Goal: Task Accomplishment & Management: Use online tool/utility

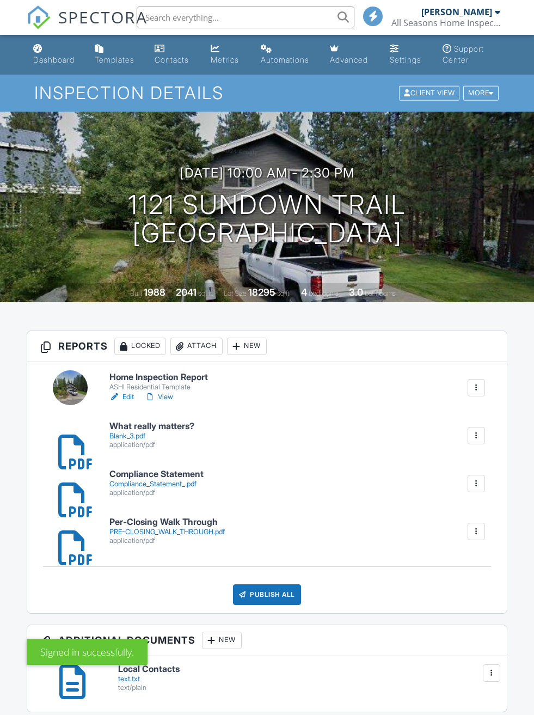
click at [127, 393] on link "Edit" at bounding box center [122, 397] width 25 height 11
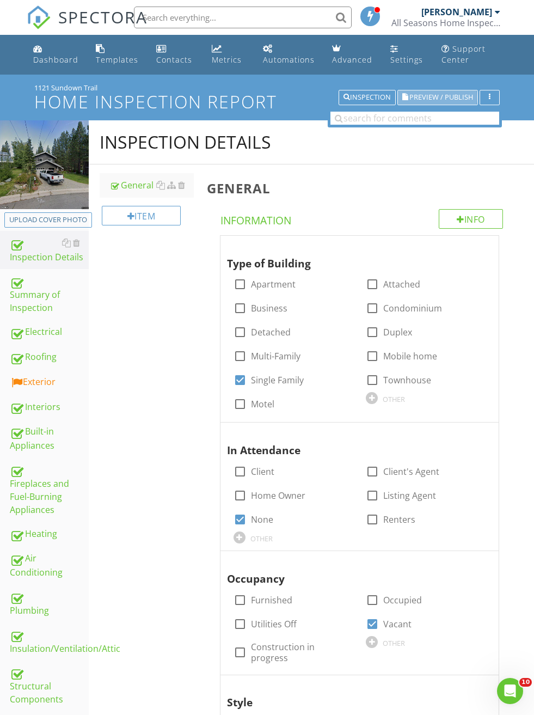
click at [422, 96] on span "Preview / Publish" at bounding box center [442, 97] width 64 height 7
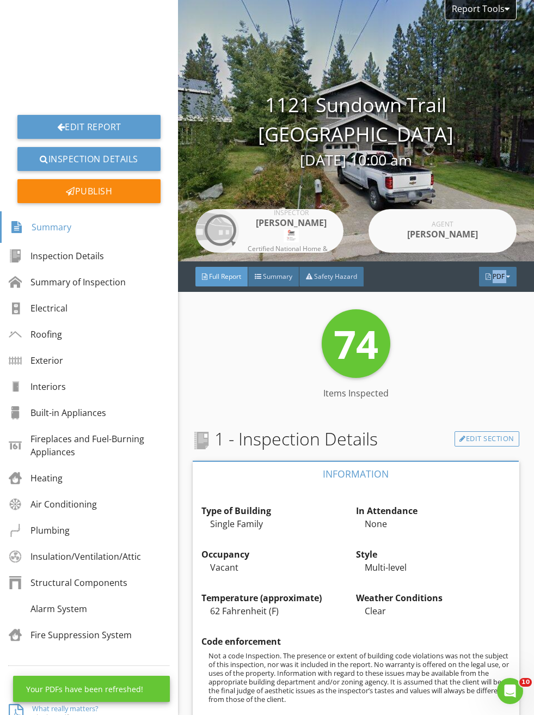
click at [529, 227] on div "Report Tools 1121 Sundown Trail South Lake Tahoe, CA 96150 08/27/2025 10:00 am …" at bounding box center [356, 131] width 356 height 262
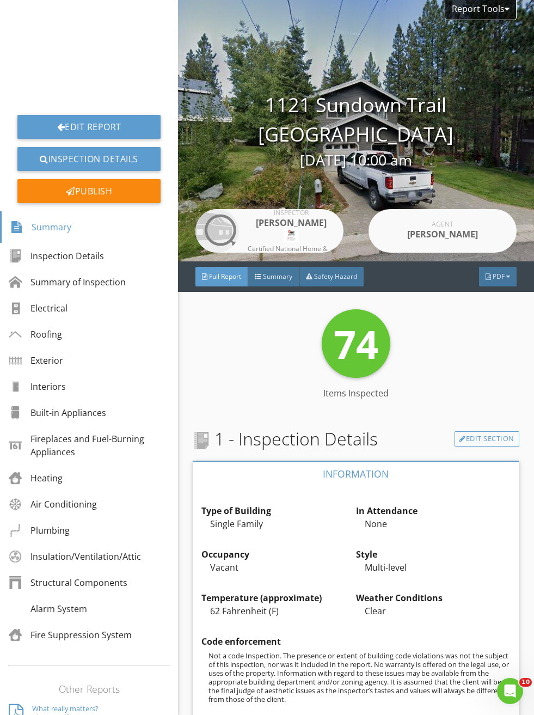
click at [60, 130] on div at bounding box center [61, 127] width 8 height 9
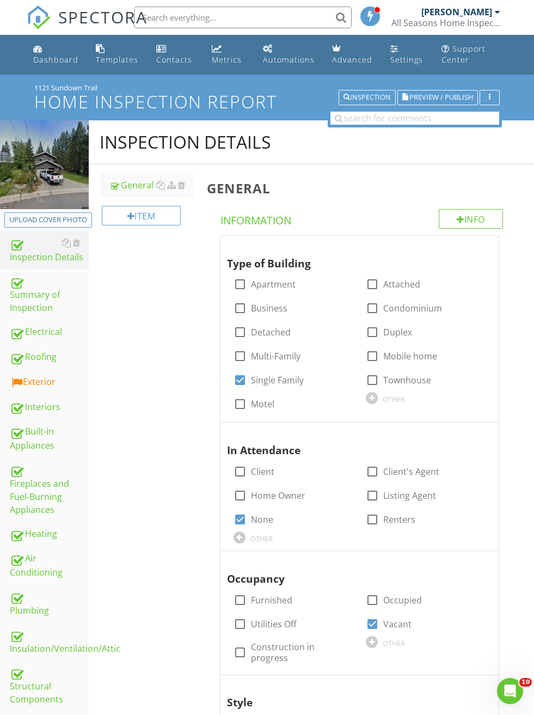
click at [48, 223] on div "Upload cover photo" at bounding box center [48, 220] width 78 height 11
type input "C:\fakepath\IMG_8879.jpeg"
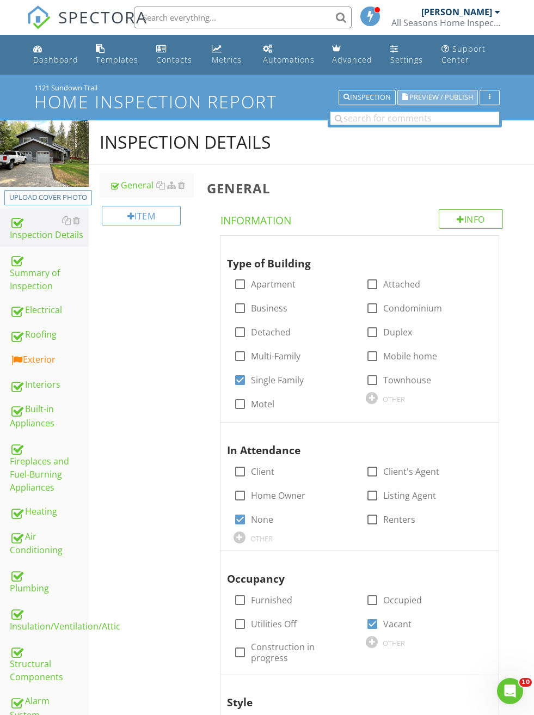
click at [427, 99] on span "Preview / Publish" at bounding box center [442, 97] width 64 height 7
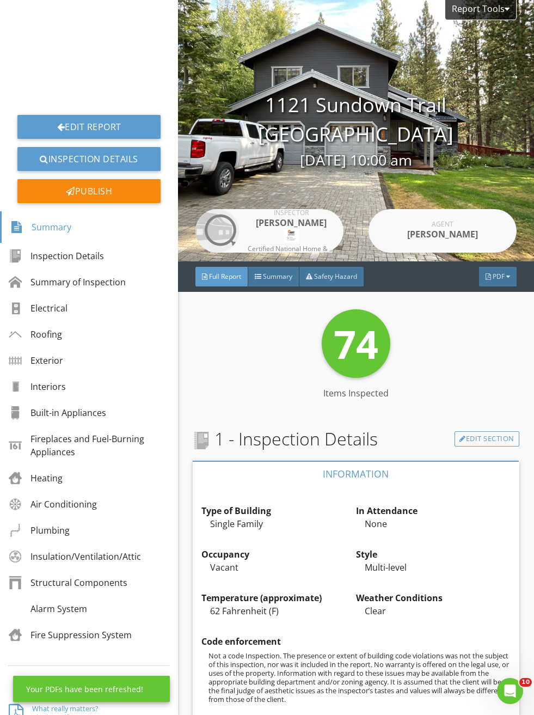
click at [515, 278] on div "PDF" at bounding box center [498, 277] width 38 height 20
click at [488, 323] on div "Full Report" at bounding box center [484, 321] width 70 height 13
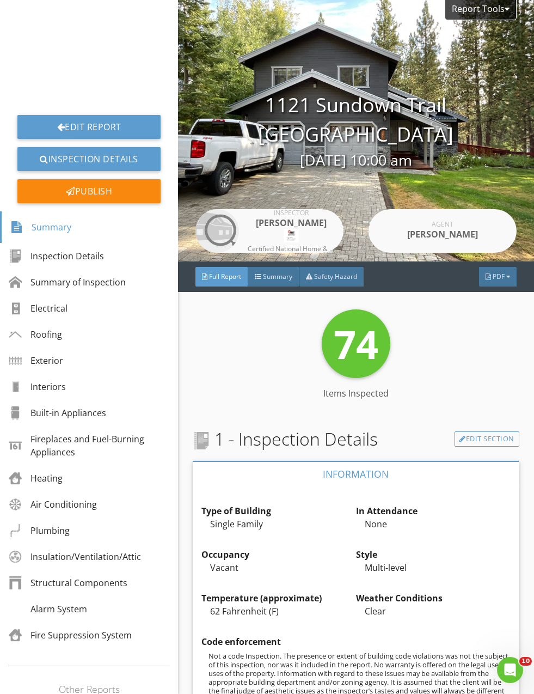
click at [64, 123] on link "Edit Report" at bounding box center [88, 127] width 143 height 24
